Goal: Transaction & Acquisition: Purchase product/service

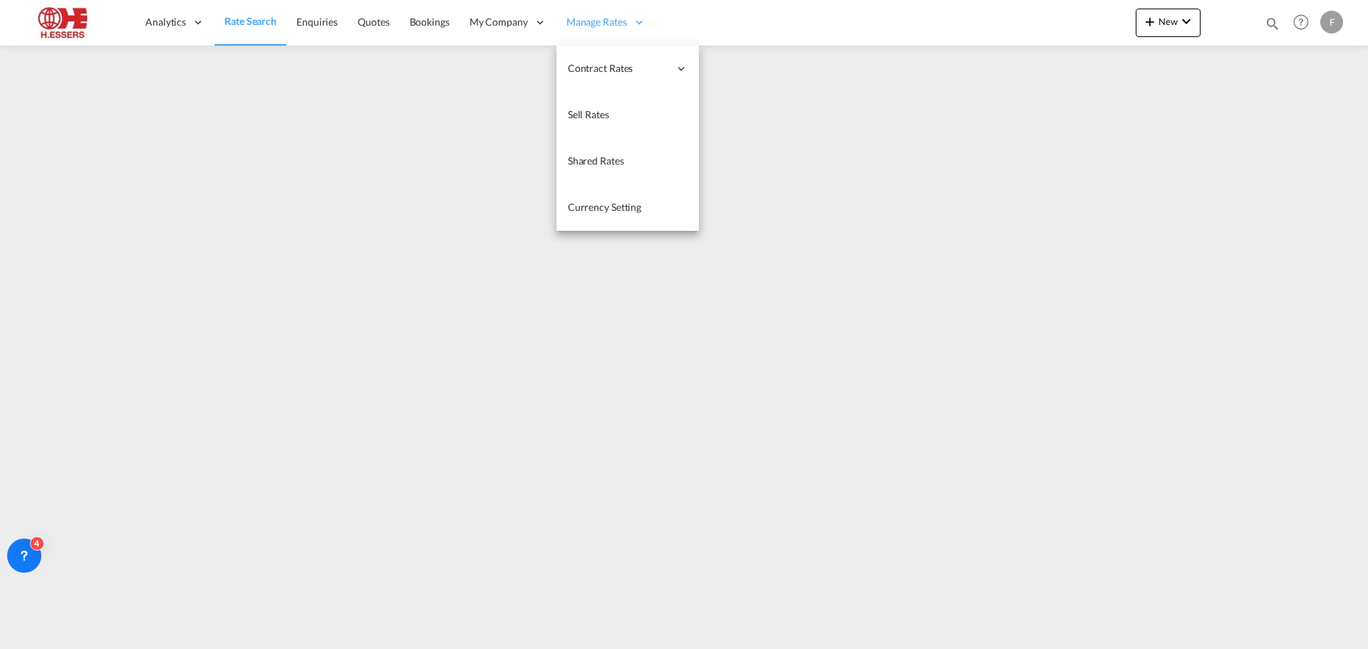
click at [621, 24] on span "Manage Rates" at bounding box center [596, 22] width 61 height 14
click at [604, 112] on span "Sell Rates" at bounding box center [588, 114] width 41 height 12
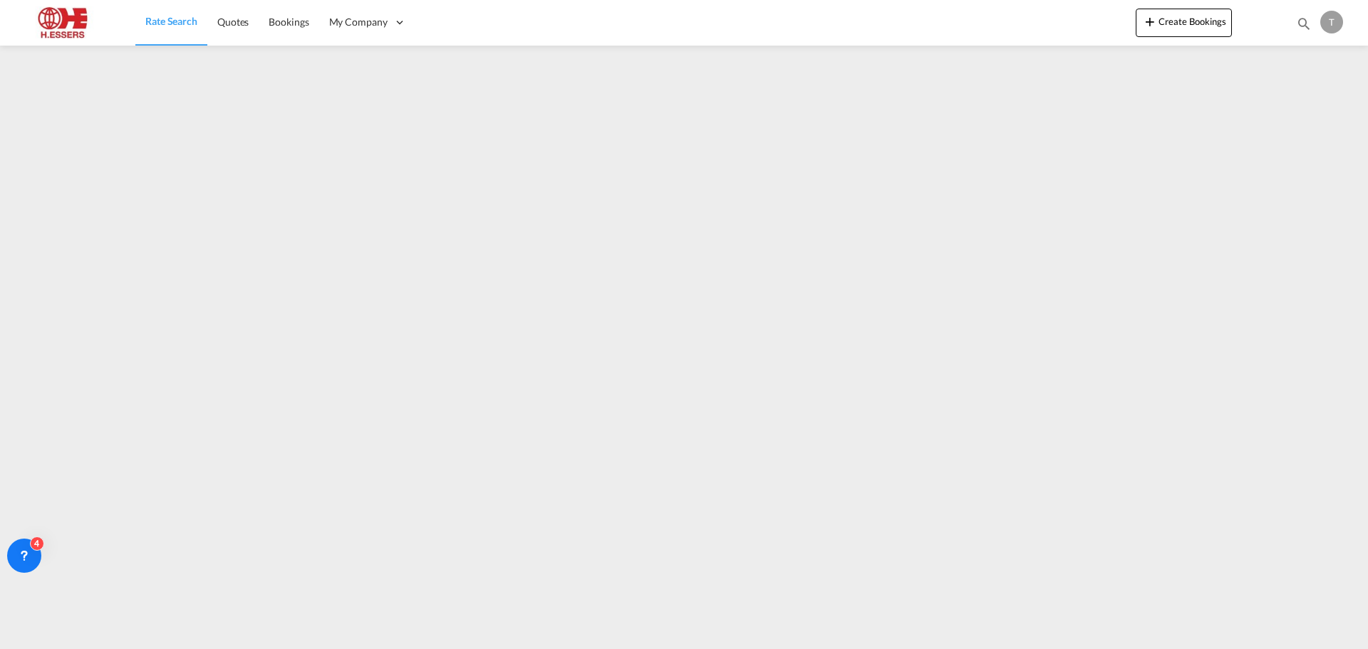
click at [185, 24] on span "Rate Search" at bounding box center [171, 21] width 52 height 12
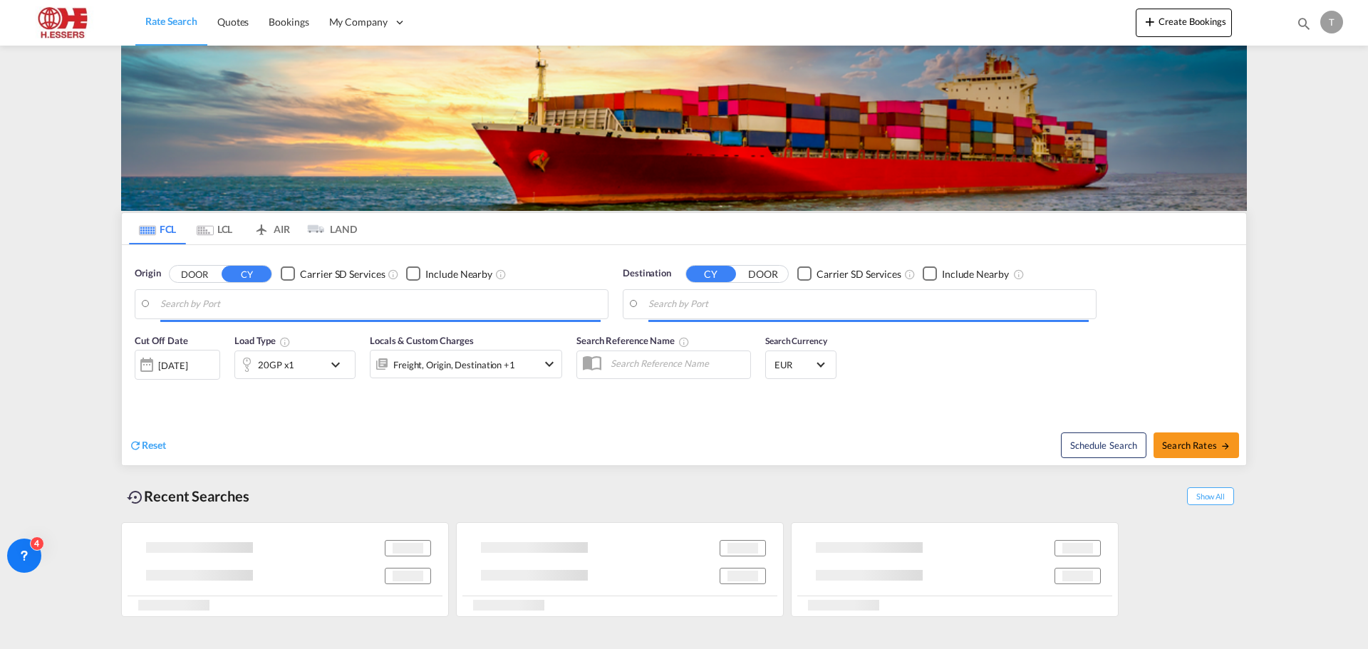
type input "Ho Chi Minh City ([GEOGRAPHIC_DATA]), VNSGN"
type input "[GEOGRAPHIC_DATA], BEANR"
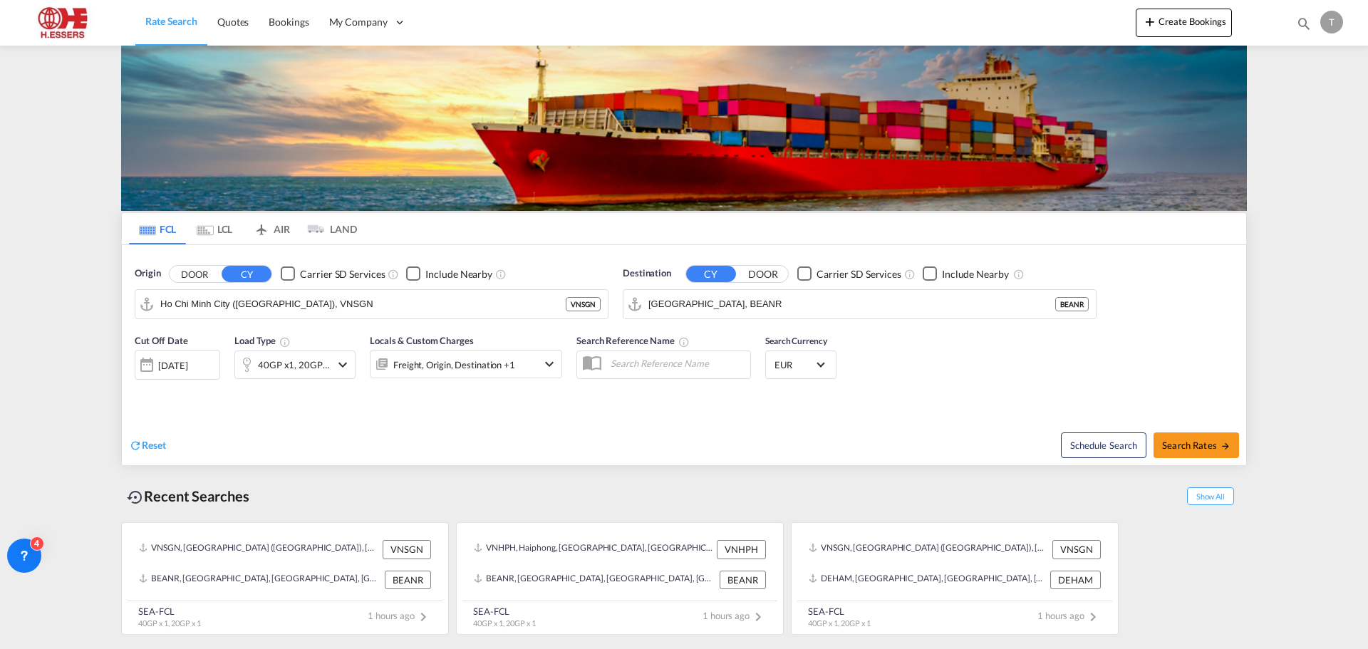
click at [697, 368] on input "text" at bounding box center [676, 363] width 147 height 21
type input "E"
type input "C"
type input "I"
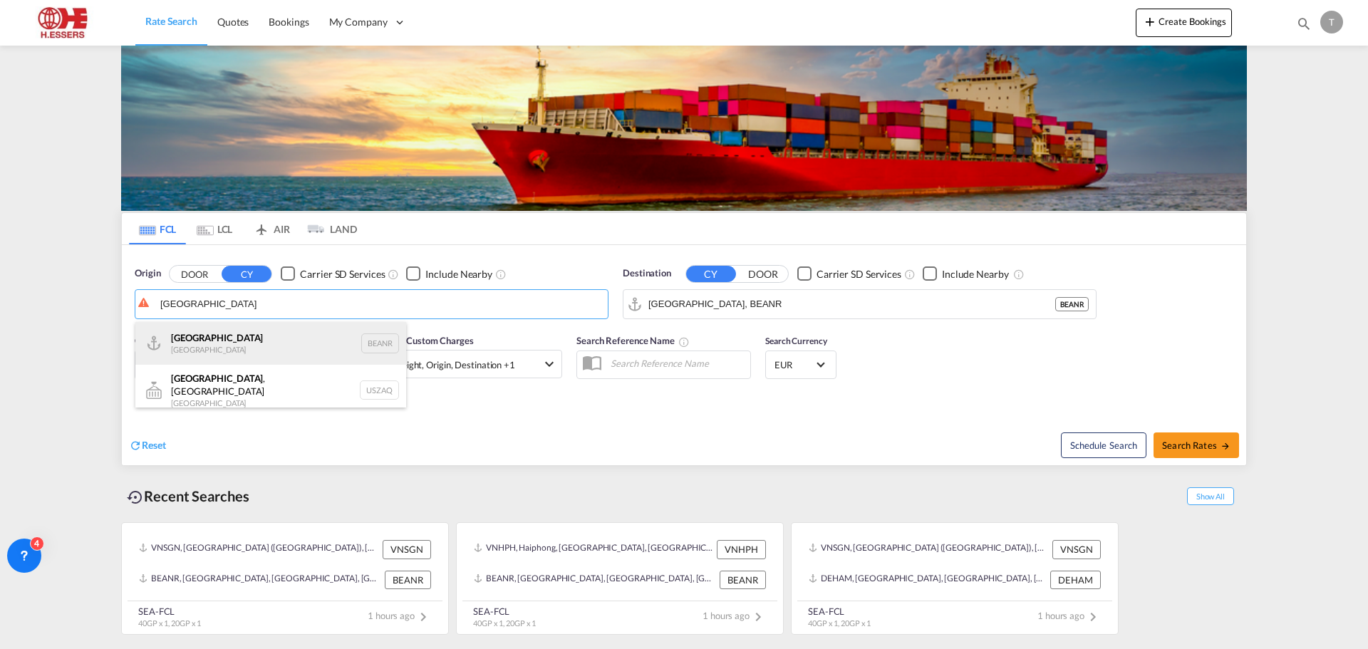
click at [224, 334] on div "Antwerp [GEOGRAPHIC_DATA] BEANR" at bounding box center [270, 343] width 271 height 43
type input "[GEOGRAPHIC_DATA], BEANR"
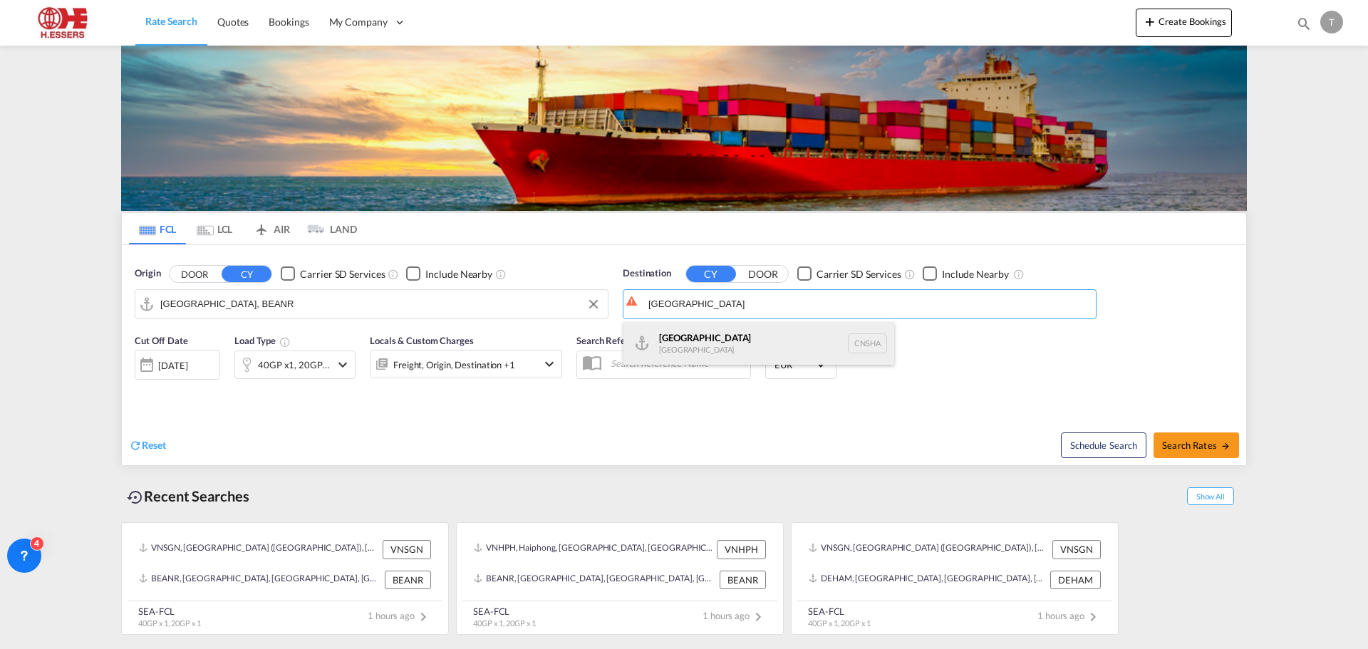
click at [697, 336] on div "Shanghai [GEOGRAPHIC_DATA] [GEOGRAPHIC_DATA]" at bounding box center [758, 343] width 271 height 43
type input "[GEOGRAPHIC_DATA], [GEOGRAPHIC_DATA]"
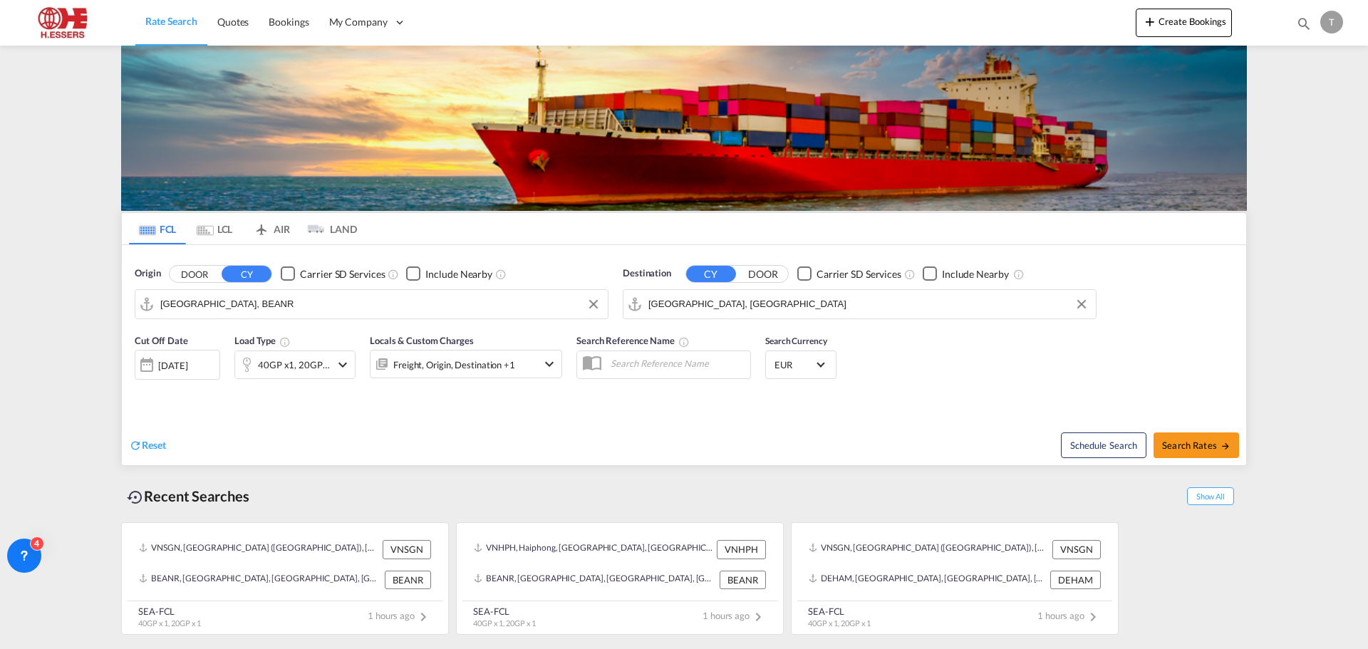
click at [628, 358] on input "text" at bounding box center [676, 363] width 147 height 21
click at [1188, 441] on span "Search Rates" at bounding box center [1196, 445] width 68 height 11
type input "BEANR to CNSHA / [DATE]"
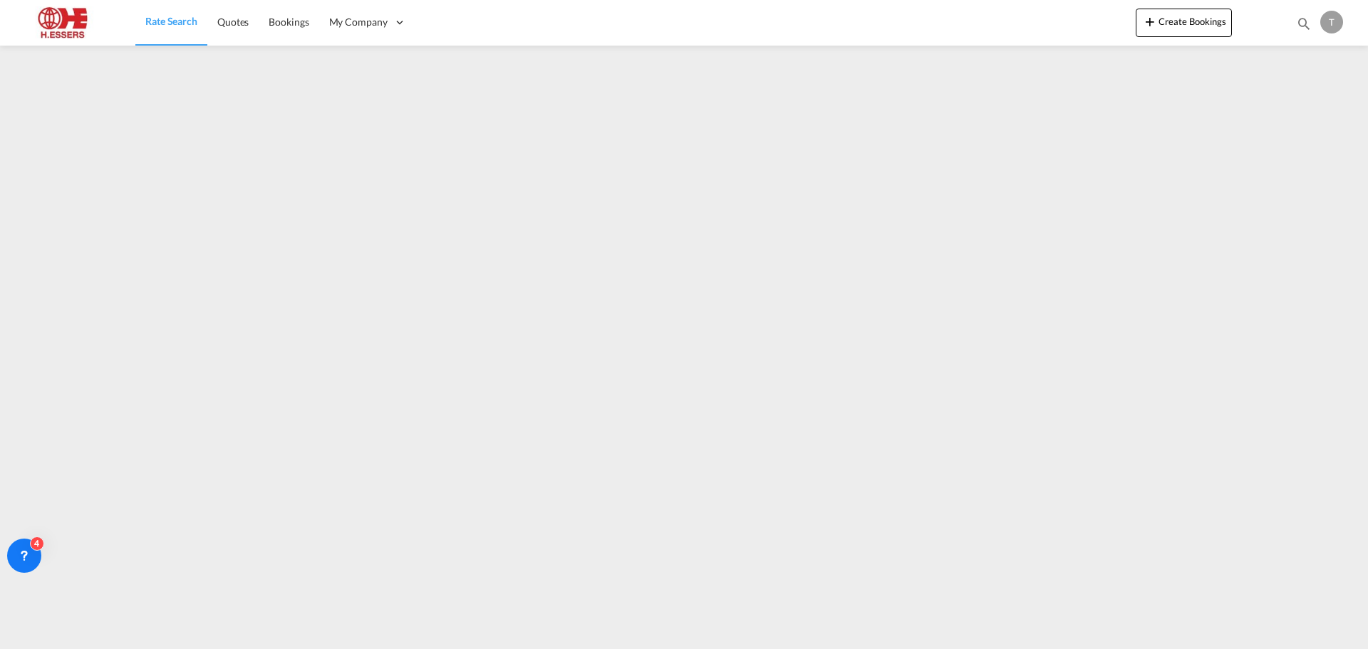
click at [177, 16] on span "Rate Search" at bounding box center [171, 21] width 52 height 12
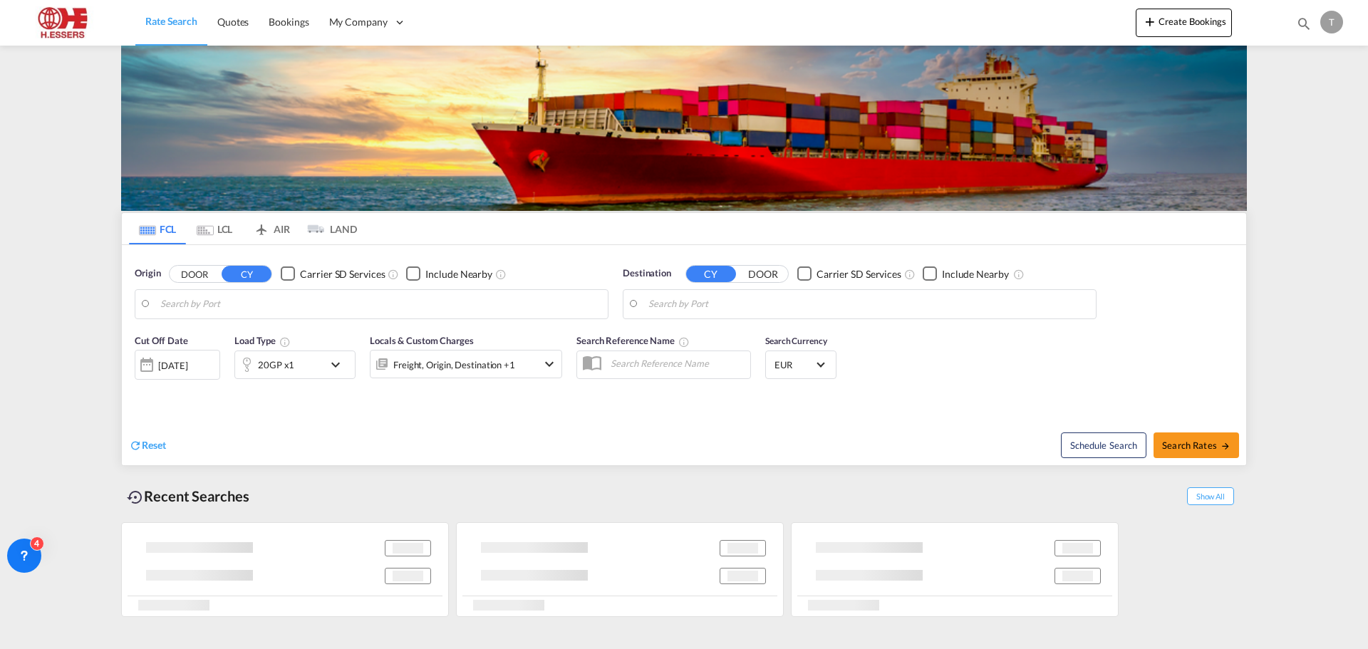
type input "[GEOGRAPHIC_DATA], BEANR"
type input "[GEOGRAPHIC_DATA], [GEOGRAPHIC_DATA]"
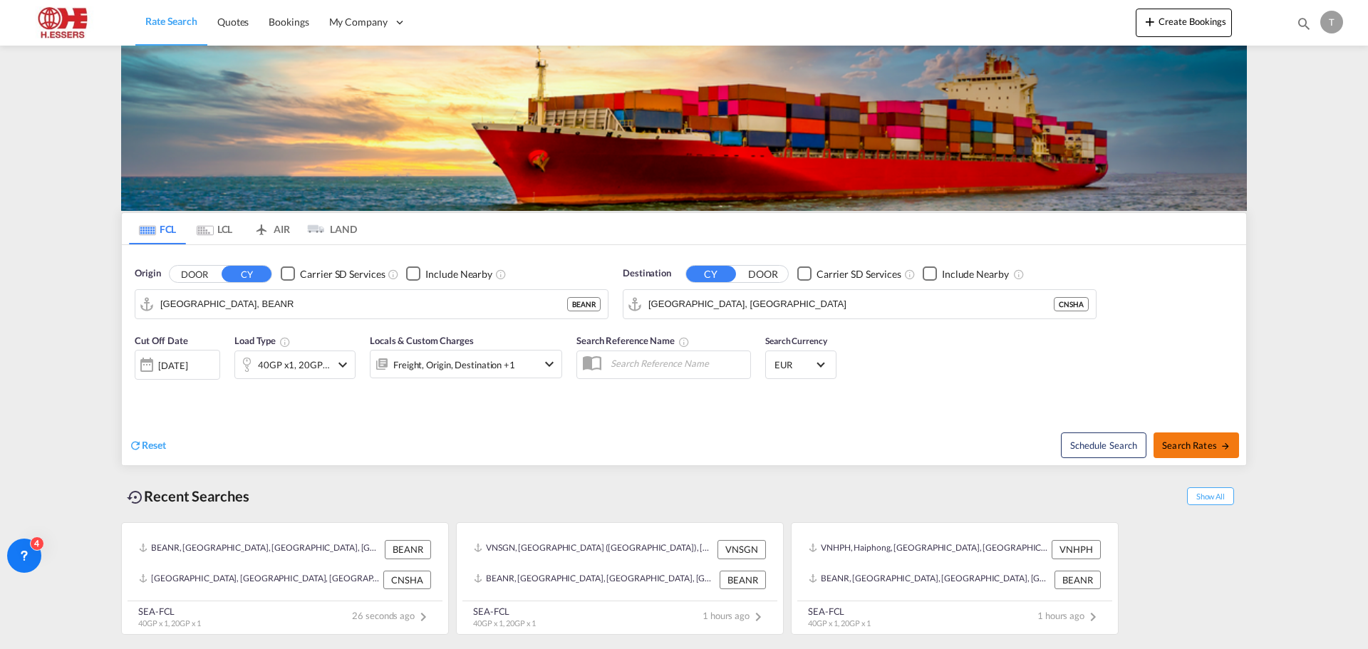
click at [1166, 442] on span "Search Rates" at bounding box center [1196, 445] width 68 height 11
type input "BEANR to CNSHA / [DATE]"
